Goal: Task Accomplishment & Management: Use online tool/utility

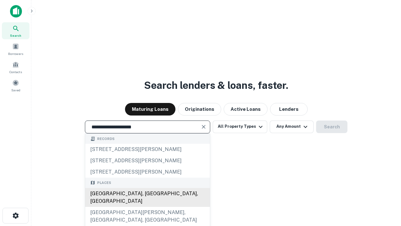
click at [147, 206] on div "[GEOGRAPHIC_DATA], [GEOGRAPHIC_DATA], [GEOGRAPHIC_DATA]" at bounding box center [147, 197] width 125 height 19
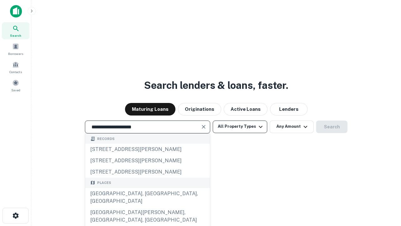
type input "**********"
click at [240, 126] on button "All Property Types" at bounding box center [240, 126] width 55 height 13
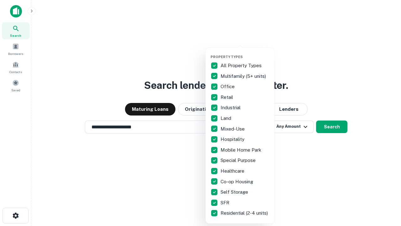
click at [245, 53] on button "button" at bounding box center [244, 53] width 69 height 0
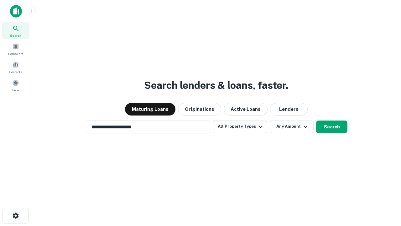
scroll to position [4, 75]
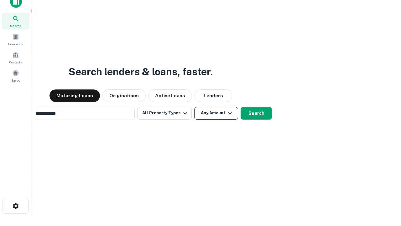
click at [194, 107] on button "Any Amount" at bounding box center [216, 113] width 44 height 13
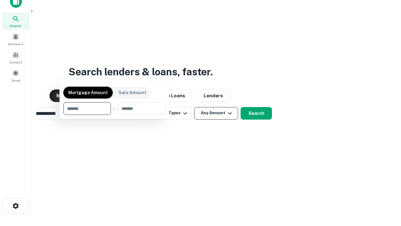
scroll to position [10, 0]
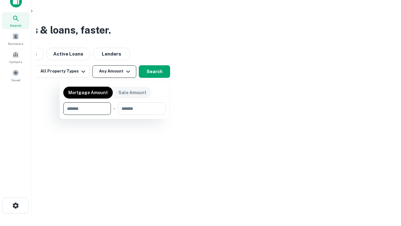
type input "*******"
click at [114, 115] on button "button" at bounding box center [114, 115] width 102 height 0
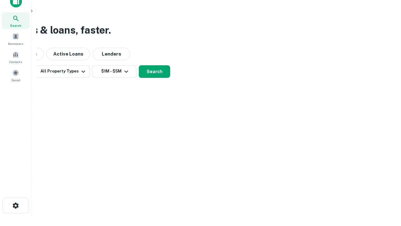
scroll to position [10, 0]
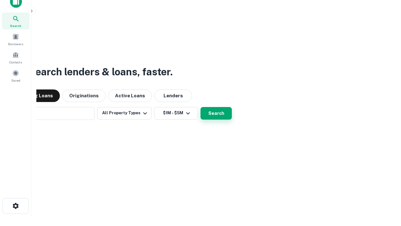
click at [200, 107] on button "Search" at bounding box center [215, 113] width 31 height 13
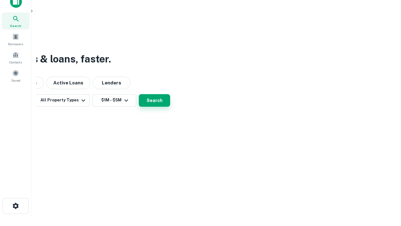
scroll to position [10, 0]
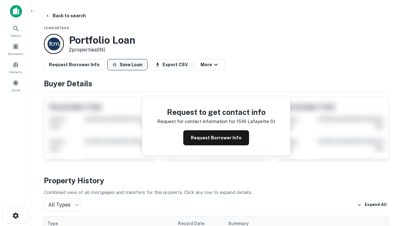
click at [127, 65] on button "Save Loan" at bounding box center [127, 64] width 40 height 11
click at [129, 65] on button "Loan Saved" at bounding box center [128, 64] width 43 height 11
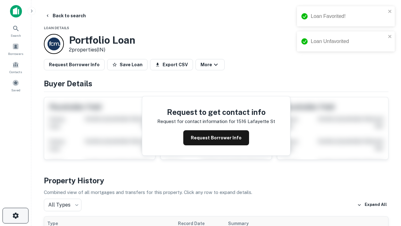
click at [15, 215] on icon "button" at bounding box center [16, 215] width 8 height 8
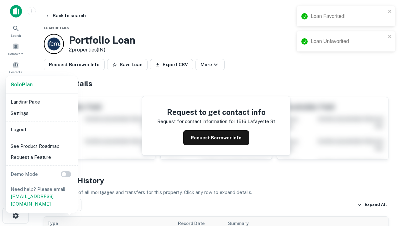
click at [41, 129] on li "Logout" at bounding box center [41, 129] width 67 height 11
